Goal: Book appointment/travel/reservation

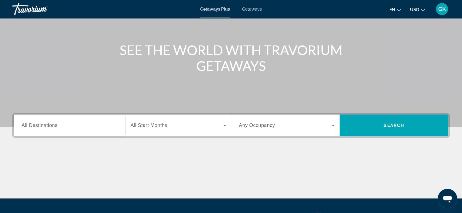
scroll to position [56, 0]
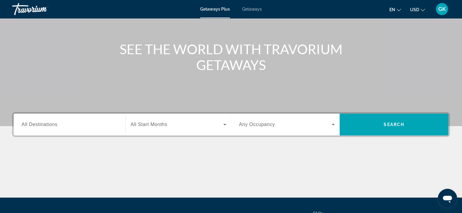
click at [225, 126] on icon "Search widget" at bounding box center [224, 124] width 7 height 7
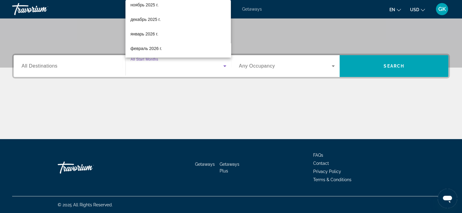
scroll to position [38, 0]
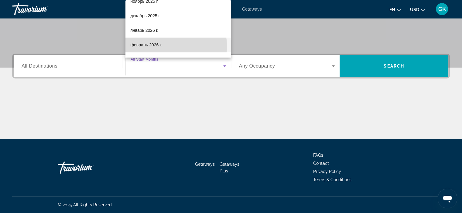
click at [160, 46] on span "февраль 2026 г." at bounding box center [146, 44] width 32 height 7
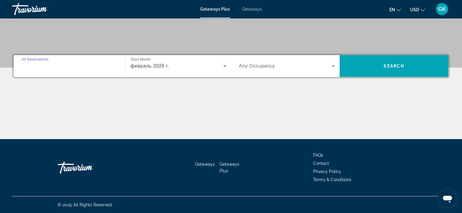
click at [57, 66] on input "Destination All Destinations" at bounding box center [70, 66] width 96 height 7
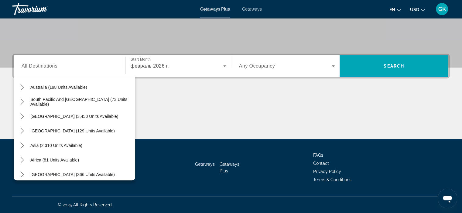
scroll to position [94, 0]
click at [33, 146] on span "Asia (2,310 units available)" at bounding box center [56, 145] width 52 height 5
type input "**********"
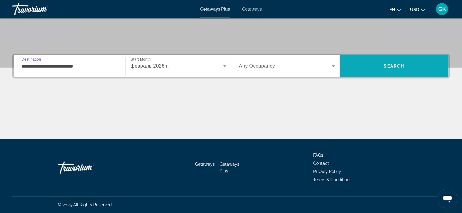
click at [403, 68] on span "Search" at bounding box center [393, 66] width 21 height 5
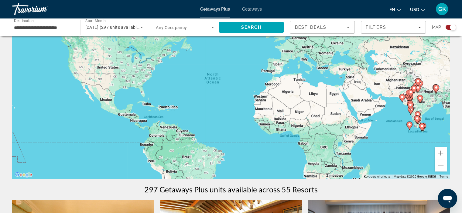
scroll to position [48, 0]
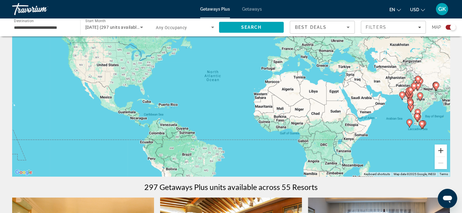
drag, startPoint x: 440, startPoint y: 152, endPoint x: 435, endPoint y: 155, distance: 5.9
click at [435, 155] on button "Zoom in" at bounding box center [440, 151] width 12 height 12
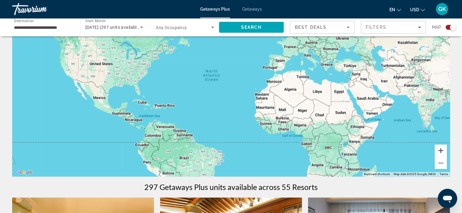
click at [435, 155] on button "Zoom in" at bounding box center [440, 151] width 12 height 12
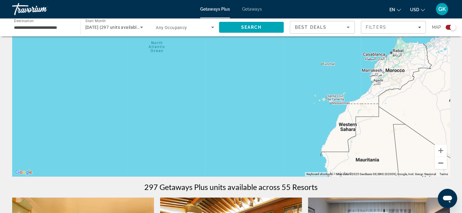
click at [442, 163] on button "Zoom out" at bounding box center [440, 163] width 12 height 12
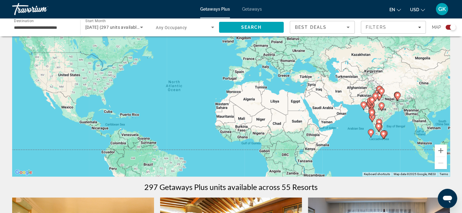
drag, startPoint x: 398, startPoint y: 107, endPoint x: 357, endPoint y: 117, distance: 41.9
click at [357, 117] on div "To activate drag with keyboard, press Alt + Enter. Once in keyboard drag state,…" at bounding box center [230, 86] width 437 height 182
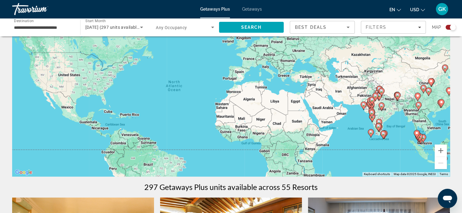
click at [52, 28] on input "**********" at bounding box center [43, 27] width 58 height 7
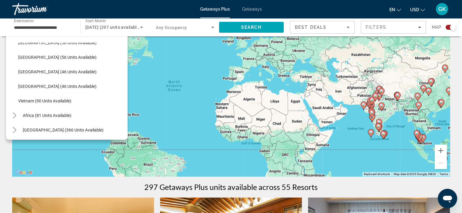
scroll to position [244, 0]
click at [79, 130] on span "[GEOGRAPHIC_DATA] (366 units available)" at bounding box center [63, 129] width 81 height 5
type input "**********"
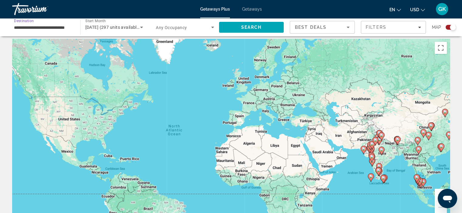
scroll to position [0, 0]
